Goal: Task Accomplishment & Management: Use online tool/utility

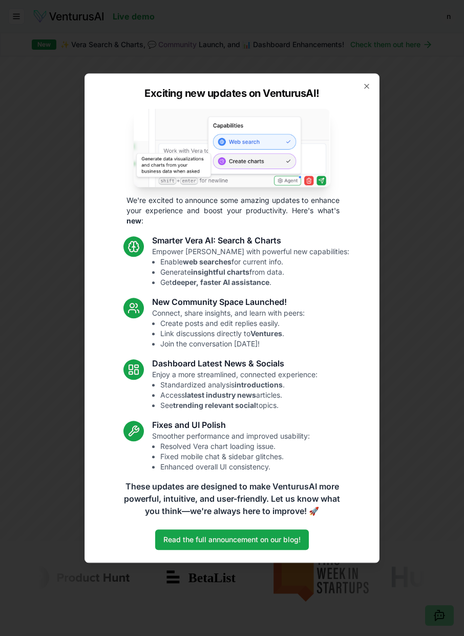
scroll to position [3, 0]
click at [209, 540] on link "Read the full announcement on our blog!" at bounding box center [232, 540] width 154 height 21
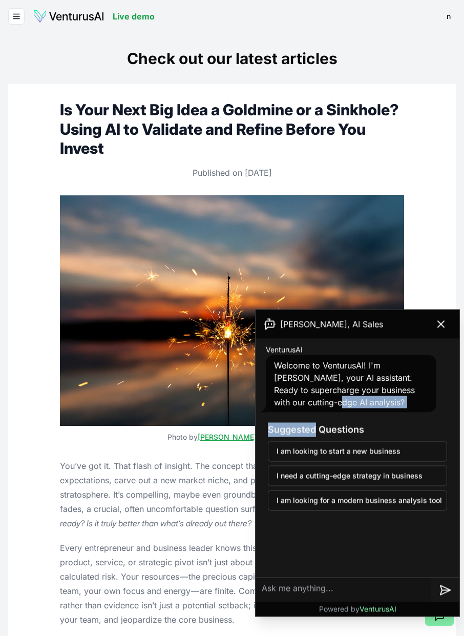
click at [436, 324] on icon at bounding box center [441, 324] width 12 height 12
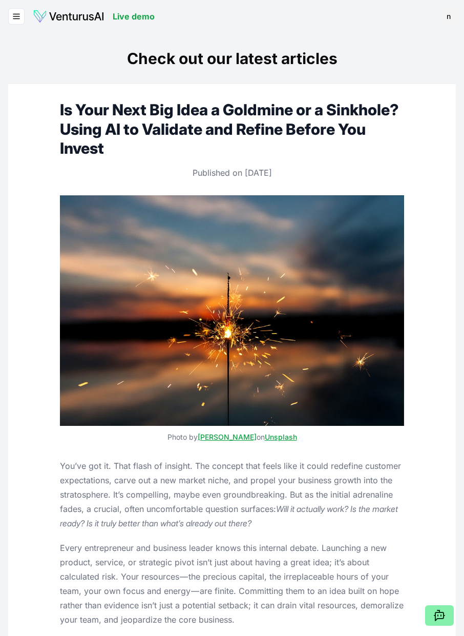
click at [15, 16] on line "button" at bounding box center [16, 16] width 6 height 0
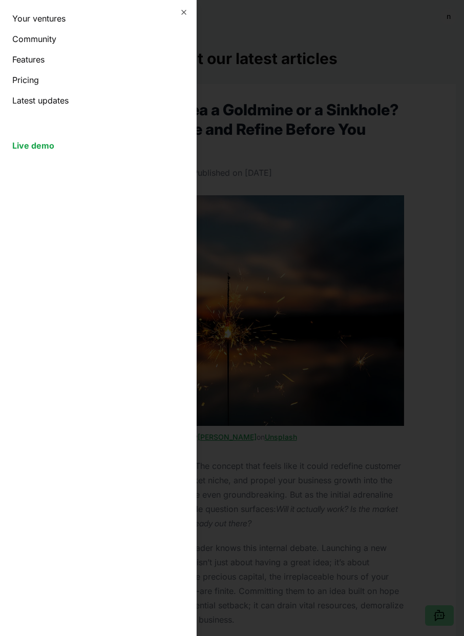
click at [67, 18] on link "Your ventures" at bounding box center [98, 18] width 172 height 12
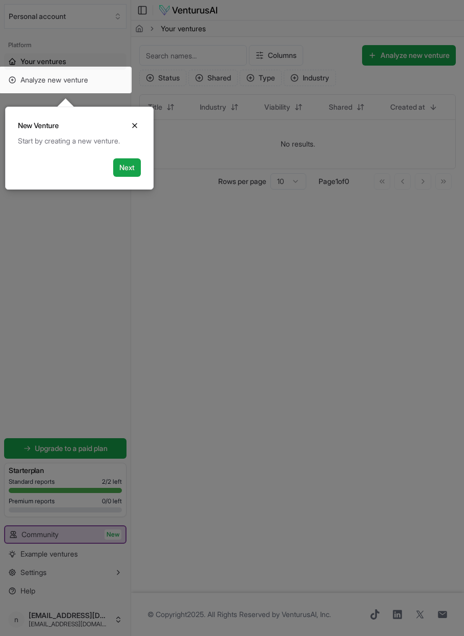
click at [346, 334] on div at bounding box center [232, 318] width 464 height 636
click at [130, 166] on button "Next" at bounding box center [127, 167] width 28 height 18
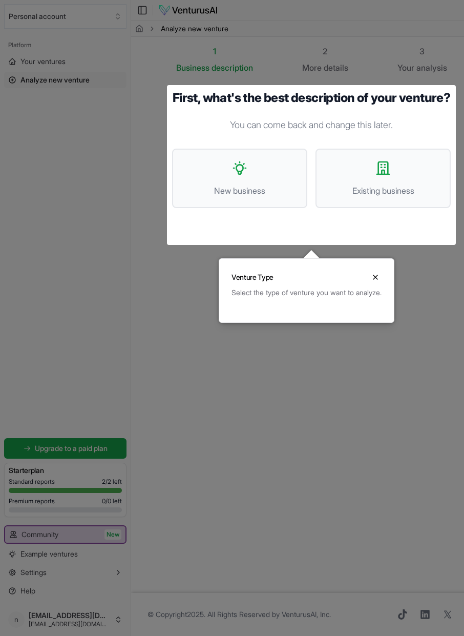
click at [255, 179] on button "New business" at bounding box center [239, 178] width 135 height 59
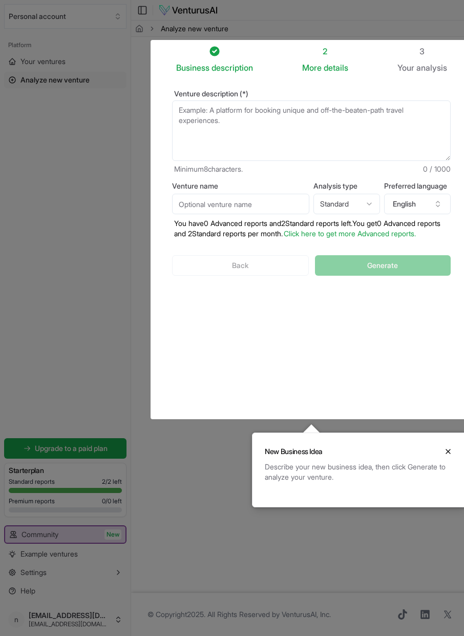
click at [313, 110] on textarea "Venture description (*)" at bounding box center [311, 130] width 279 height 60
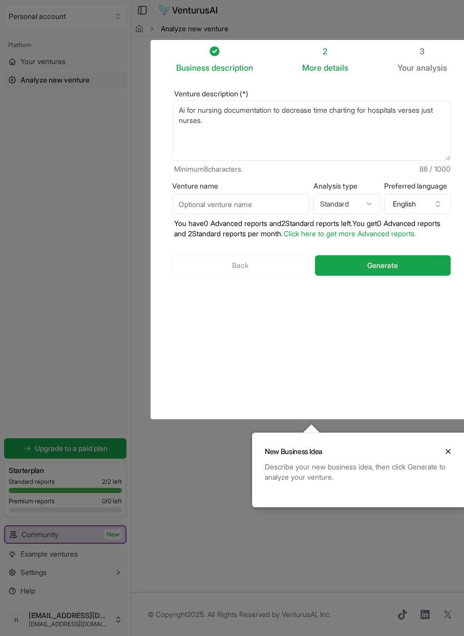
type textarea "Ai for nursing documentation to decrease time charting for hospitals verses jus…"
click at [395, 271] on span "Generate" at bounding box center [383, 265] width 31 height 10
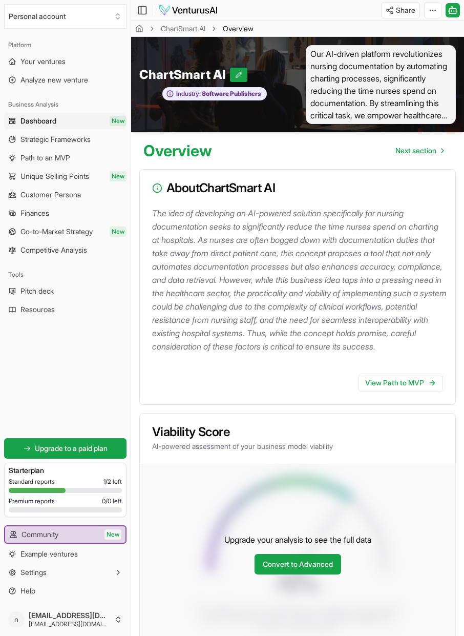
click at [56, 117] on span "Dashboard" at bounding box center [39, 121] width 36 height 10
click at [56, 60] on span "Your ventures" at bounding box center [43, 61] width 45 height 10
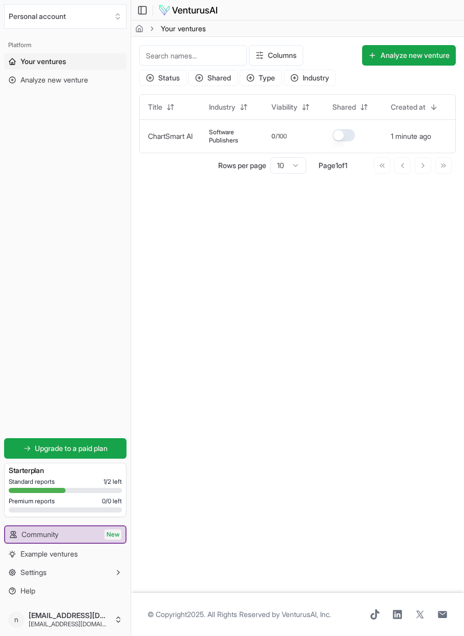
click at [75, 79] on span "Analyze new venture" at bounding box center [55, 80] width 68 height 10
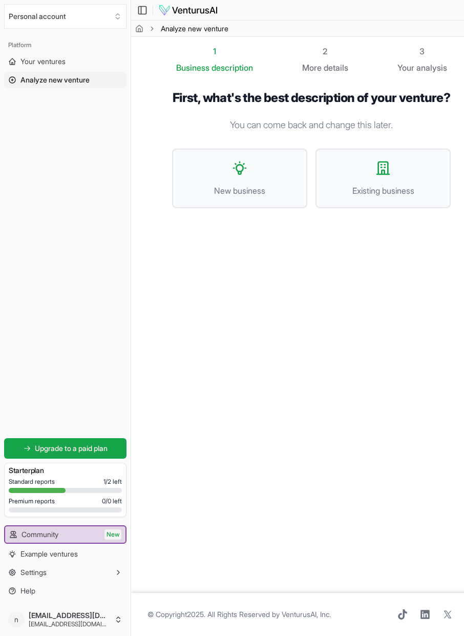
click at [254, 192] on button "New business" at bounding box center [239, 178] width 135 height 59
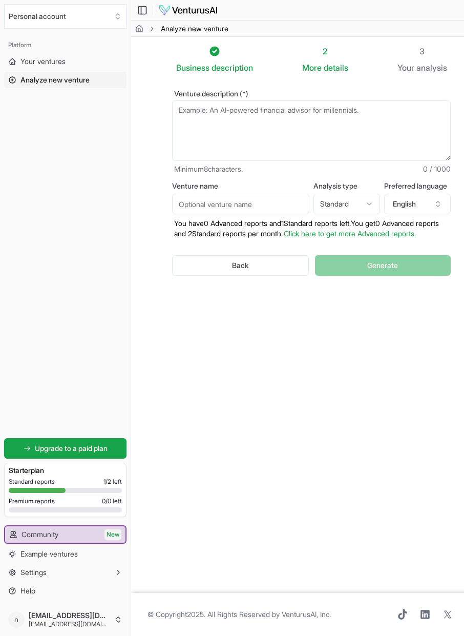
click at [316, 111] on textarea "Venture description (*)" at bounding box center [311, 130] width 279 height 60
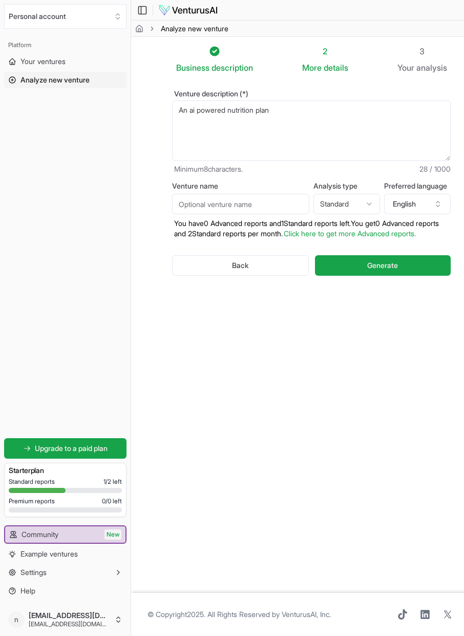
type textarea "An ai powered nutrition plan"
click at [408, 276] on button "Generate" at bounding box center [383, 265] width 136 height 21
